Goal: Information Seeking & Learning: Find specific fact

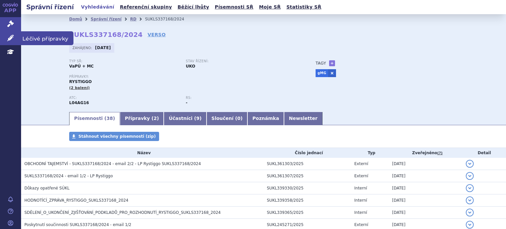
click at [13, 41] on link "Léčivé přípravky" at bounding box center [10, 38] width 21 height 14
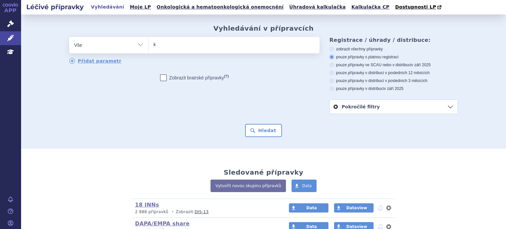
type input "ko"
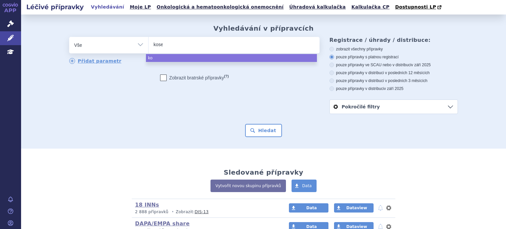
type input "kosel"
type input "koselu"
type input "koselugo"
select select "koselugo"
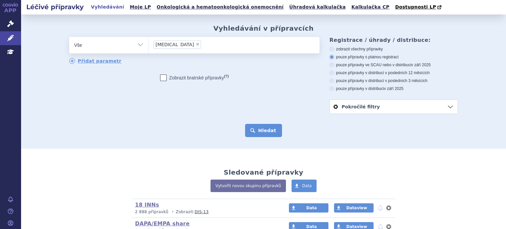
click at [252, 130] on button "Hledat" at bounding box center [263, 130] width 37 height 13
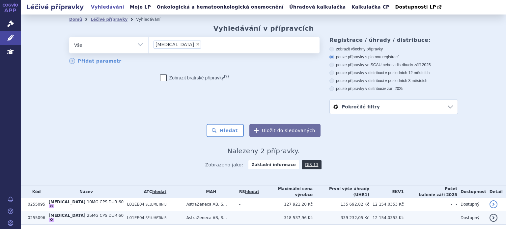
scroll to position [17, 0]
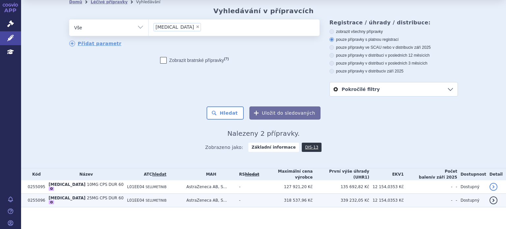
click at [146, 199] on span "SELUMETINIB" at bounding box center [156, 201] width 21 height 4
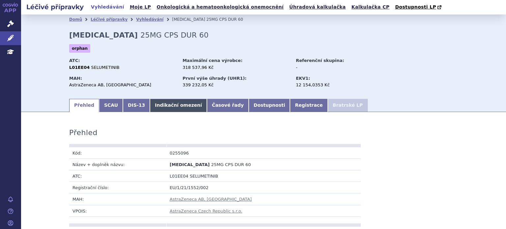
click at [160, 108] on link "Indikační omezení" at bounding box center [178, 105] width 57 height 13
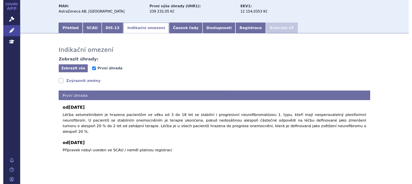
scroll to position [70, 0]
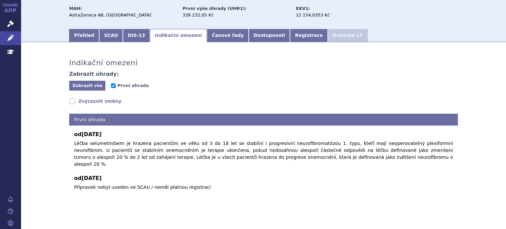
drag, startPoint x: 131, startPoint y: 158, endPoint x: 283, endPoint y: 164, distance: 152.1
click at [283, 164] on div "od 01.09.2023 Léčba selumetinibem je hrazena pacientům ve věku od 3 do 18 let s…" at bounding box center [263, 158] width 389 height 65
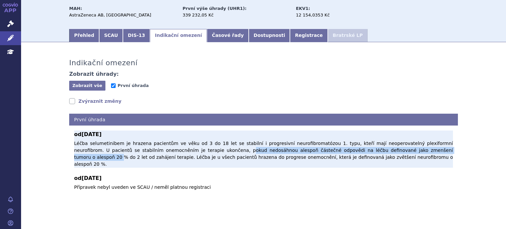
drag, startPoint x: 168, startPoint y: 151, endPoint x: 387, endPoint y: 152, distance: 219.5
click at [387, 152] on p "Léčba selumetinibem je hrazena pacientům ve věku od 3 do 18 let se stabilní i p…" at bounding box center [263, 154] width 379 height 28
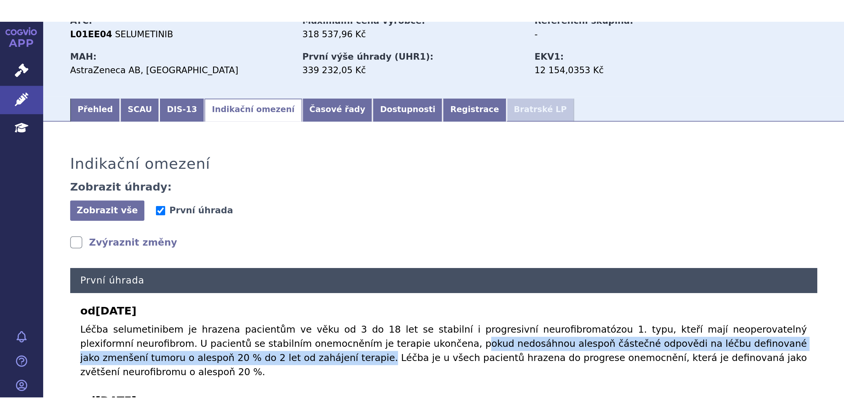
scroll to position [0, 0]
